Goal: Transaction & Acquisition: Obtain resource

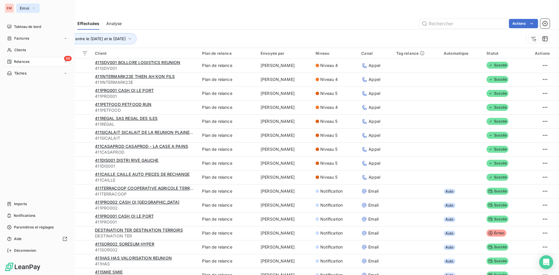
click at [21, 8] on span "Emoi" at bounding box center [24, 8] width 9 height 5
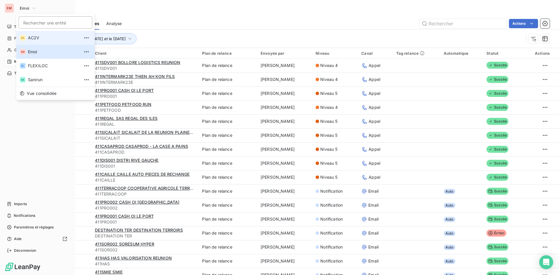
click at [45, 40] on span "AC2V" at bounding box center [54, 38] width 52 height 6
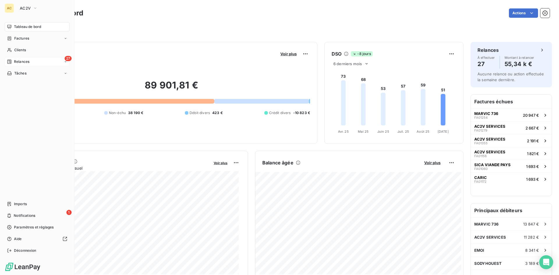
click at [44, 59] on div "27 Relances" at bounding box center [37, 61] width 65 height 9
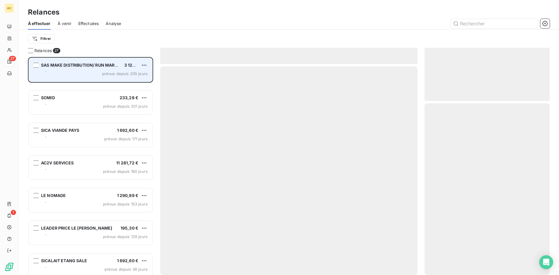
scroll to position [214, 121]
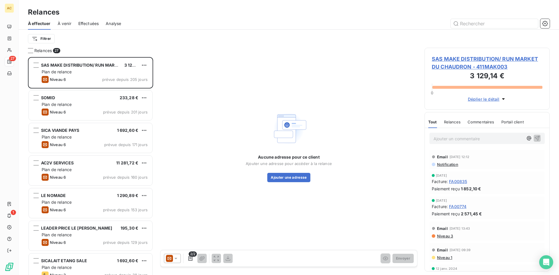
click at [85, 21] on span "Effectuées" at bounding box center [88, 24] width 21 height 6
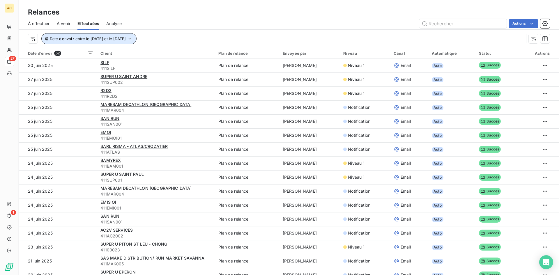
click at [114, 40] on span "Date d’envoi : entre le [DATE] et le [DATE]" at bounding box center [88, 38] width 76 height 5
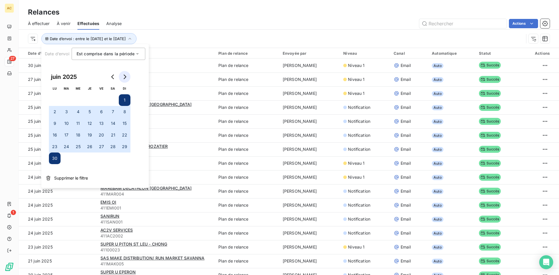
click at [124, 73] on button "Go to next month" at bounding box center [125, 77] width 12 height 12
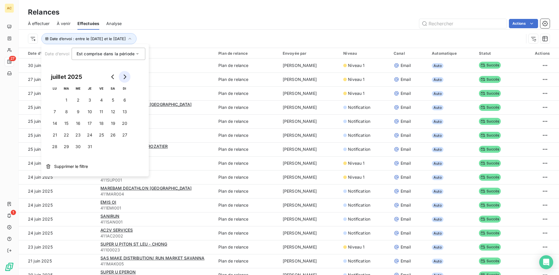
click at [124, 73] on button "Go to next month" at bounding box center [125, 77] width 12 height 12
click at [104, 100] on button "1" at bounding box center [101, 100] width 12 height 12
click at [103, 100] on button "1" at bounding box center [101, 100] width 12 height 12
click at [119, 146] on button "31" at bounding box center [125, 147] width 12 height 12
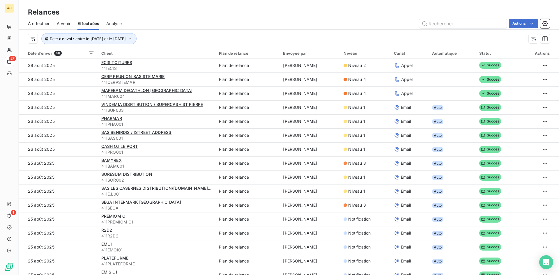
click at [230, 16] on div "Relances" at bounding box center [289, 12] width 540 height 10
click at [529, 36] on button "button" at bounding box center [532, 38] width 9 height 9
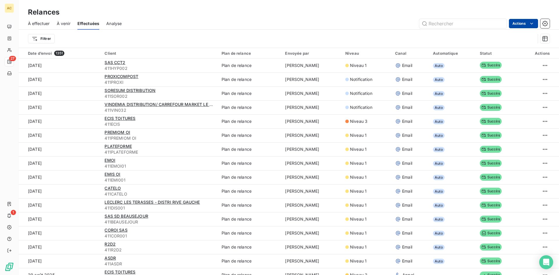
click at [526, 24] on html "AC 27 1 Relances À effectuer À venir Effectuées Analyse Actions Filtrer Date d’…" at bounding box center [279, 137] width 559 height 275
click at [317, 26] on html "AC 27 1 Relances À effectuer À venir Effectuées Analyse Actions Exporter les re…" at bounding box center [279, 137] width 559 height 275
click at [54, 40] on html "AC 27 1 Relances À effectuer À venir Effectuées Analyse Actions Filtrer Date d’…" at bounding box center [279, 137] width 559 height 275
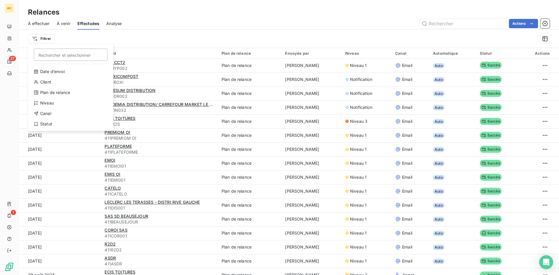
click at [42, 40] on html "AC 27 1 Relances À effectuer À venir Effectuées Analyse Actions Filtrer Recherc…" at bounding box center [279, 137] width 559 height 275
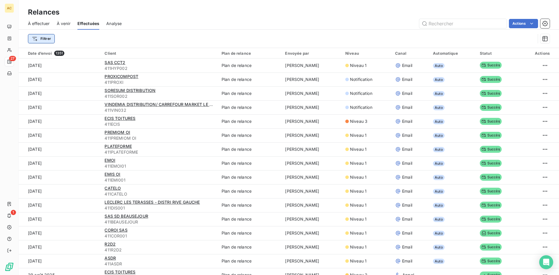
click at [38, 39] on html "AC 27 1 Relances À effectuer À venir Effectuées Analyse Actions Filtrer Date d’…" at bounding box center [279, 137] width 559 height 275
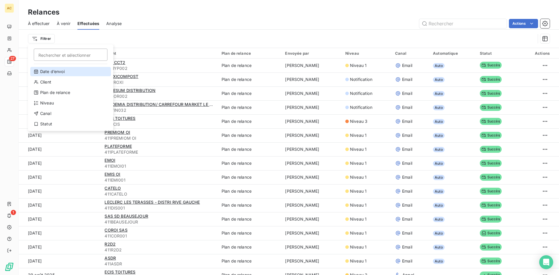
click at [61, 73] on div "Date d’envoi" at bounding box center [70, 71] width 81 height 9
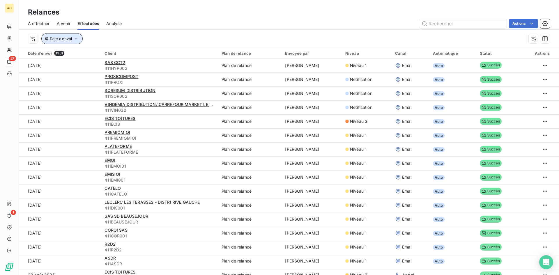
click at [75, 40] on icon "button" at bounding box center [76, 39] width 6 height 6
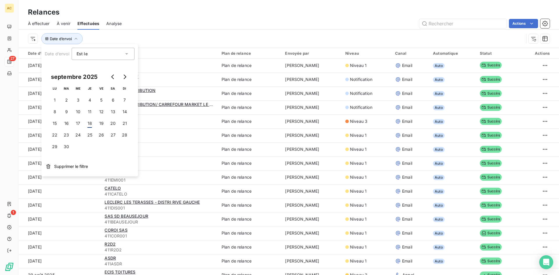
click at [92, 50] on div "Est le eq" at bounding box center [100, 54] width 47 height 8
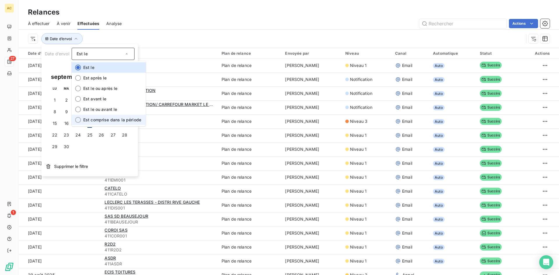
click at [97, 117] on li "Est comprise dans la période" at bounding box center [109, 120] width 74 height 10
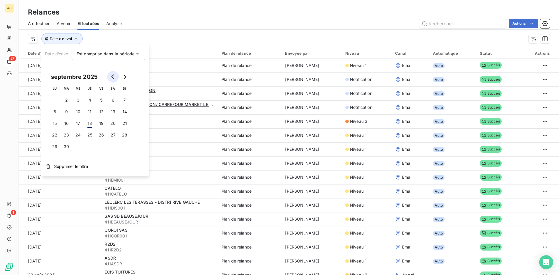
click at [110, 76] on button "Go to previous month" at bounding box center [113, 77] width 12 height 12
drag, startPoint x: 104, startPoint y: 99, endPoint x: 107, endPoint y: 146, distance: 47.3
click at [103, 99] on button "1" at bounding box center [101, 100] width 12 height 12
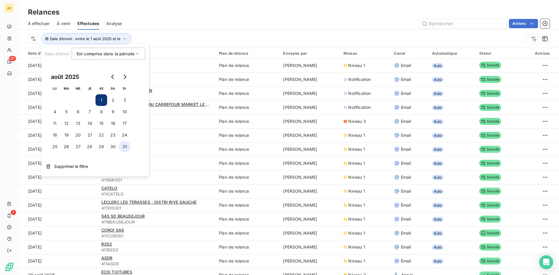
click at [122, 146] on button "31" at bounding box center [125, 147] width 12 height 12
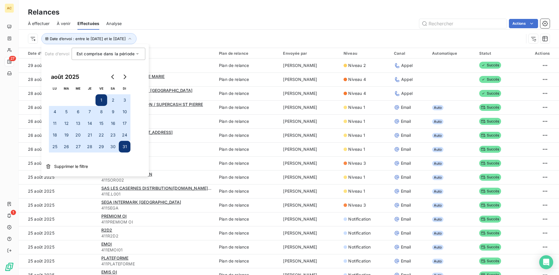
click at [189, 39] on div "Date d’envoi : entre le [DATE] et le [DATE]" at bounding box center [276, 38] width 496 height 11
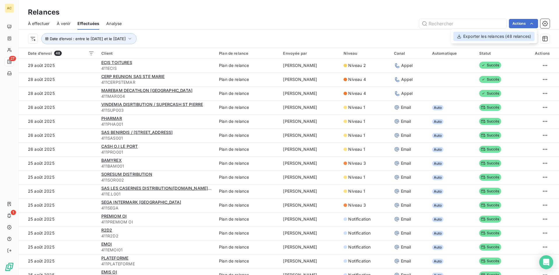
click at [525, 33] on div "Exporter les relances (48 relances)" at bounding box center [493, 36] width 81 height 9
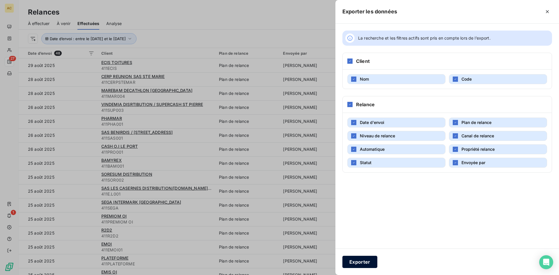
click at [356, 263] on button "Exporter" at bounding box center [359, 262] width 35 height 12
